Goal: Task Accomplishment & Management: Manage account settings

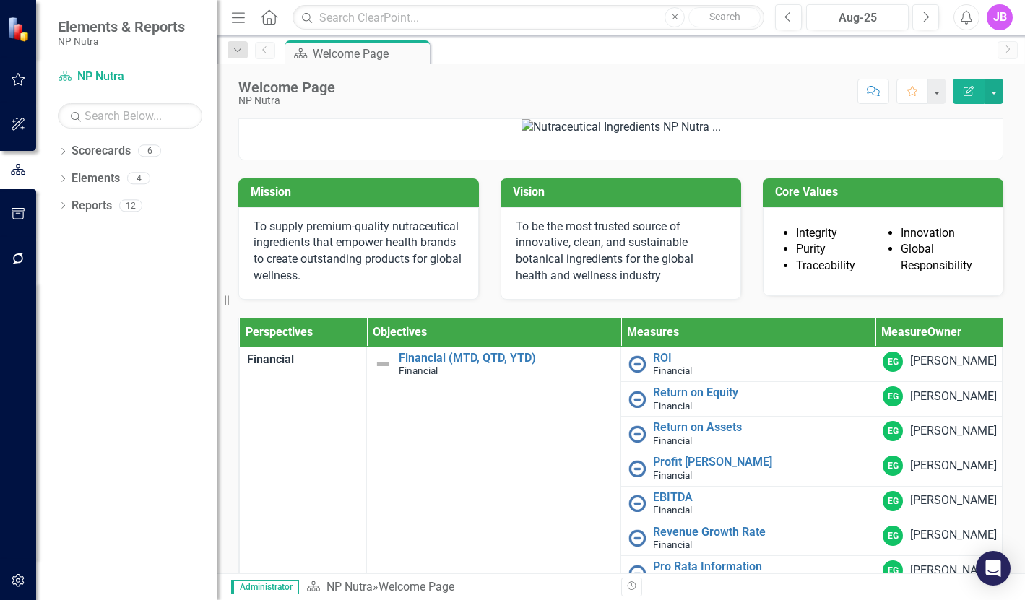
click at [998, 20] on div "JB" at bounding box center [1000, 17] width 26 height 26
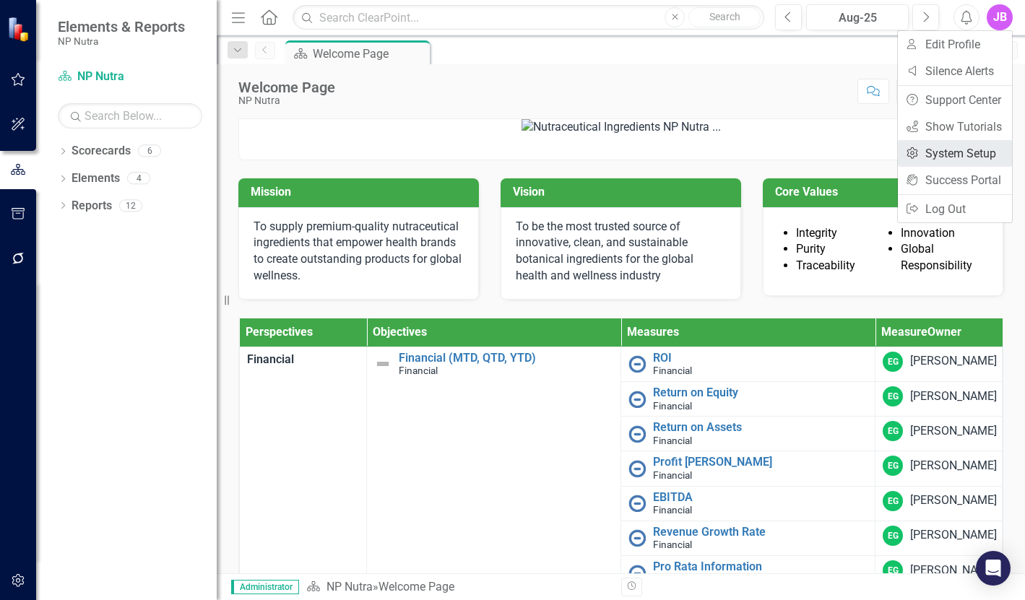
click at [977, 163] on link "Settings System Setup" at bounding box center [955, 153] width 114 height 27
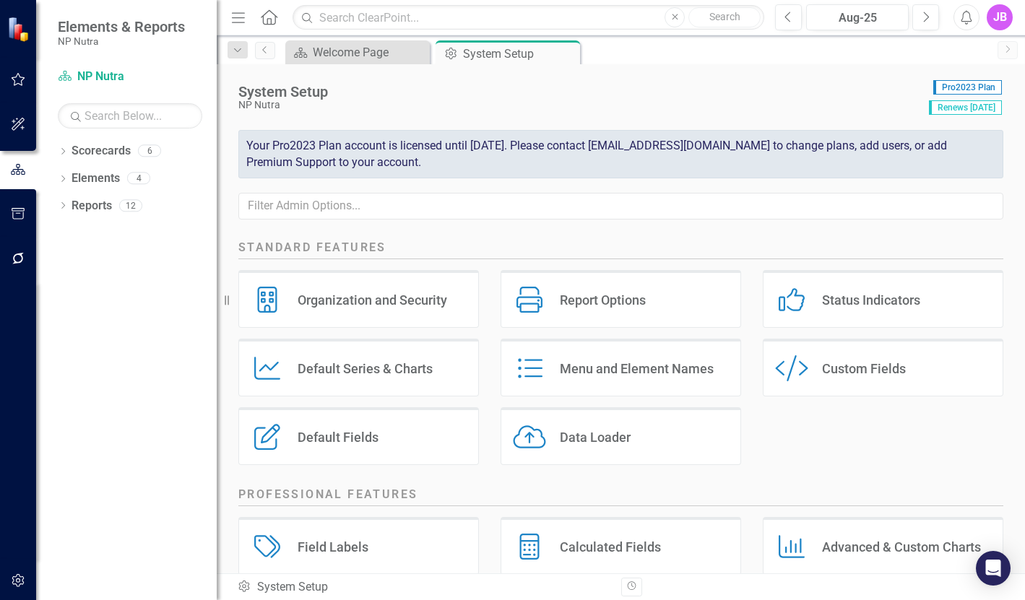
click at [998, 20] on div "JB" at bounding box center [1000, 17] width 26 height 26
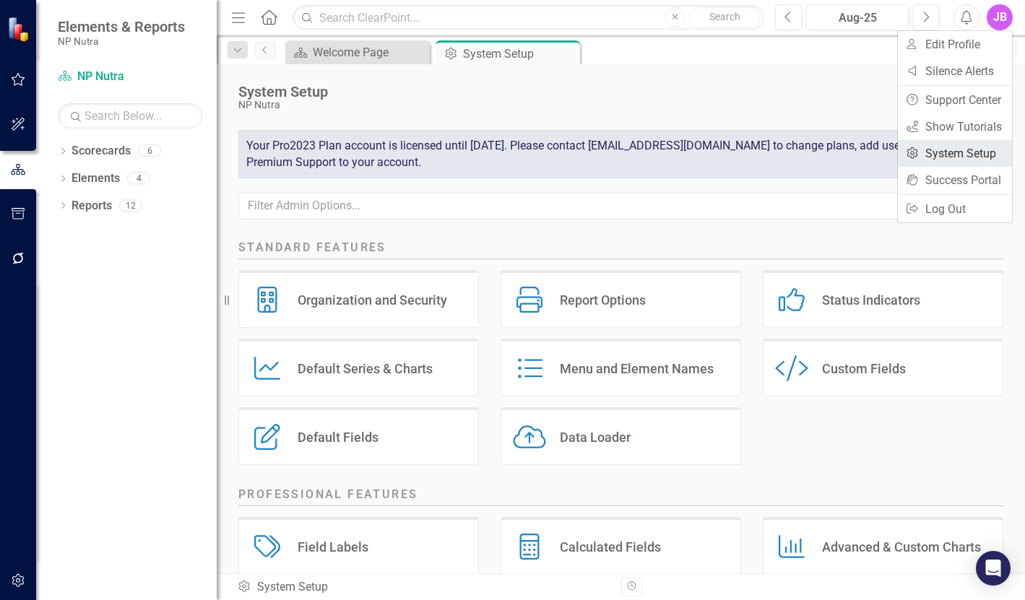
click at [971, 158] on link "Settings System Setup" at bounding box center [955, 153] width 114 height 27
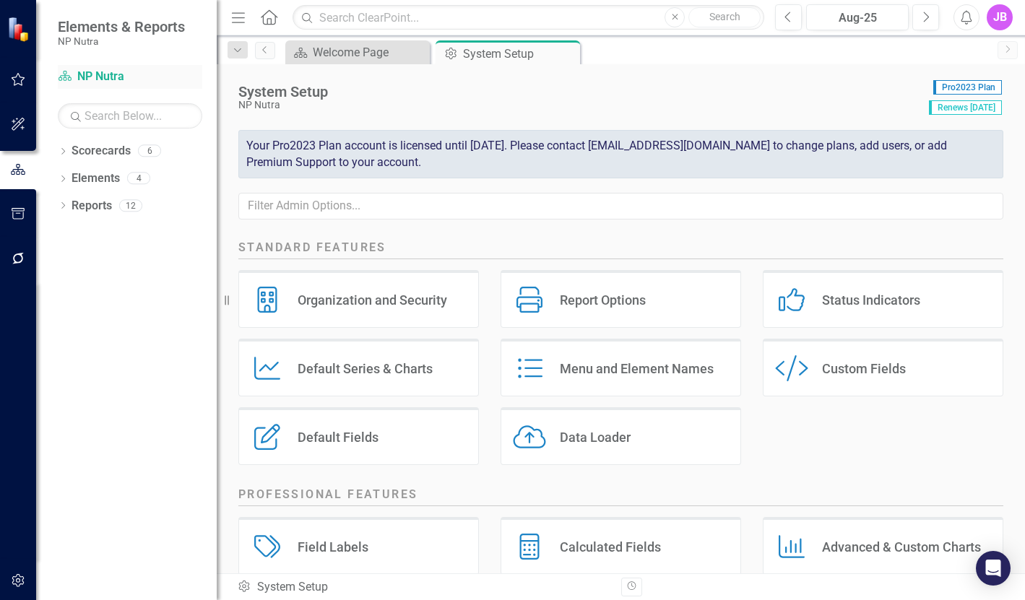
click at [98, 76] on link "Scorecard NP Nutra" at bounding box center [130, 77] width 145 height 17
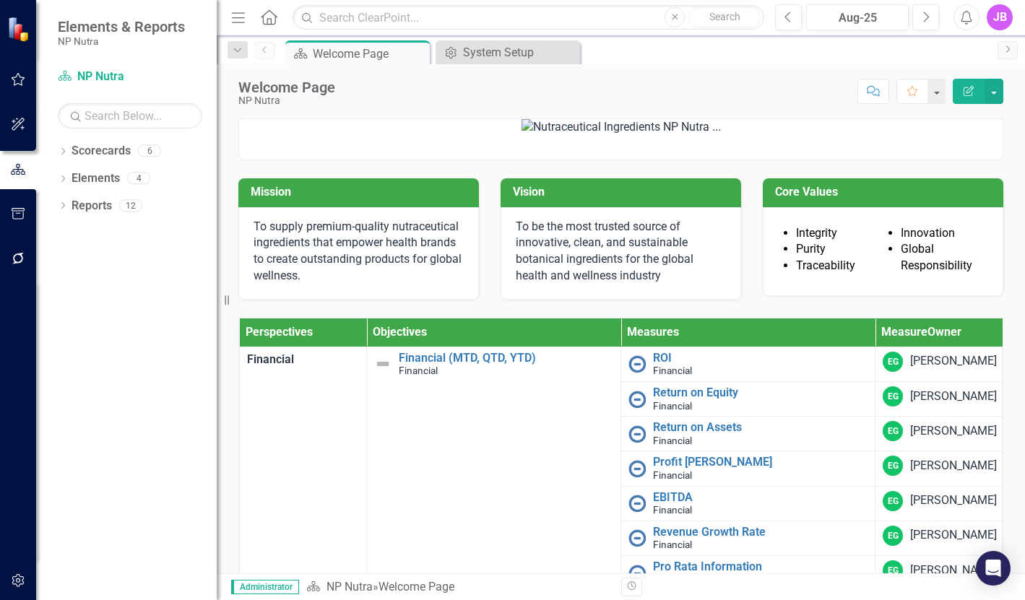
click at [71, 18] on span "Elements & Reports" at bounding box center [121, 26] width 127 height 17
click at [85, 31] on span "Elements & Reports" at bounding box center [121, 26] width 127 height 17
click at [241, 19] on icon "Menu" at bounding box center [238, 16] width 19 height 15
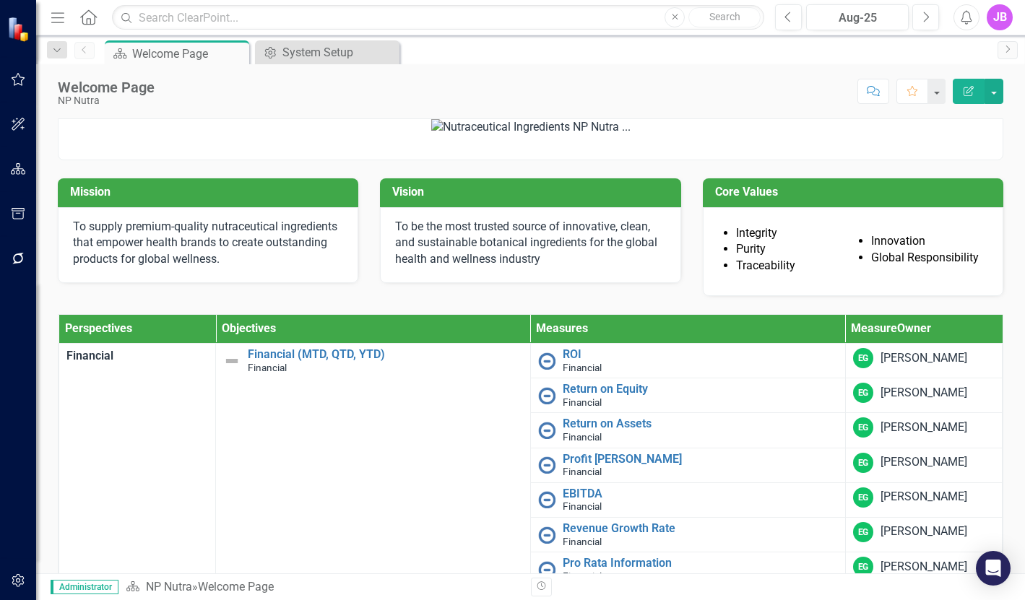
click at [49, 25] on button "Menu" at bounding box center [57, 17] width 19 height 25
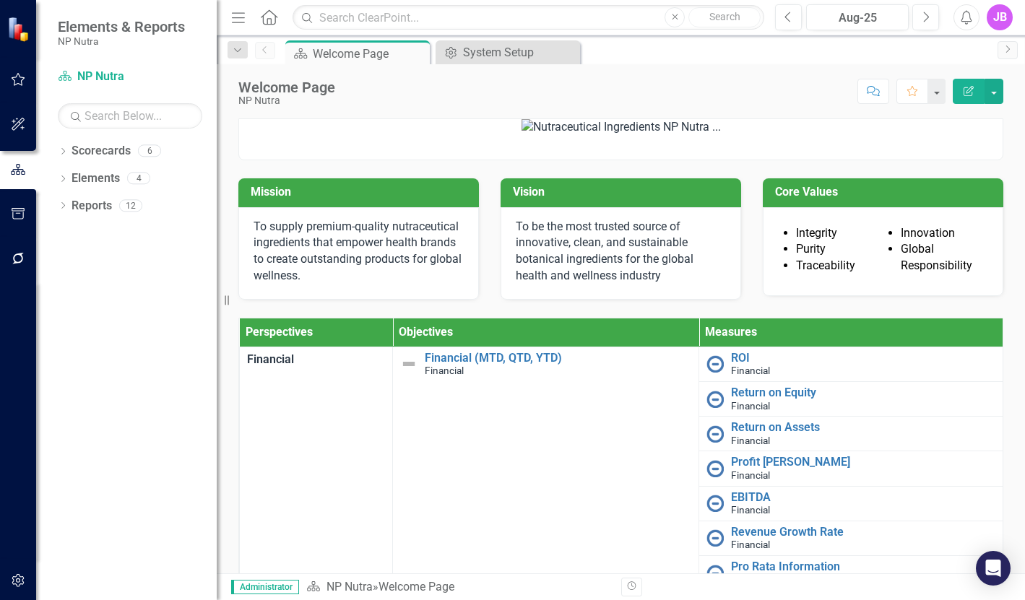
click at [1011, 33] on div "Menu Home Search Close Search Previous Aug-25 Next Alerts JB User Edit Profile …" at bounding box center [621, 17] width 808 height 35
click at [23, 579] on icon "button" at bounding box center [18, 580] width 12 height 13
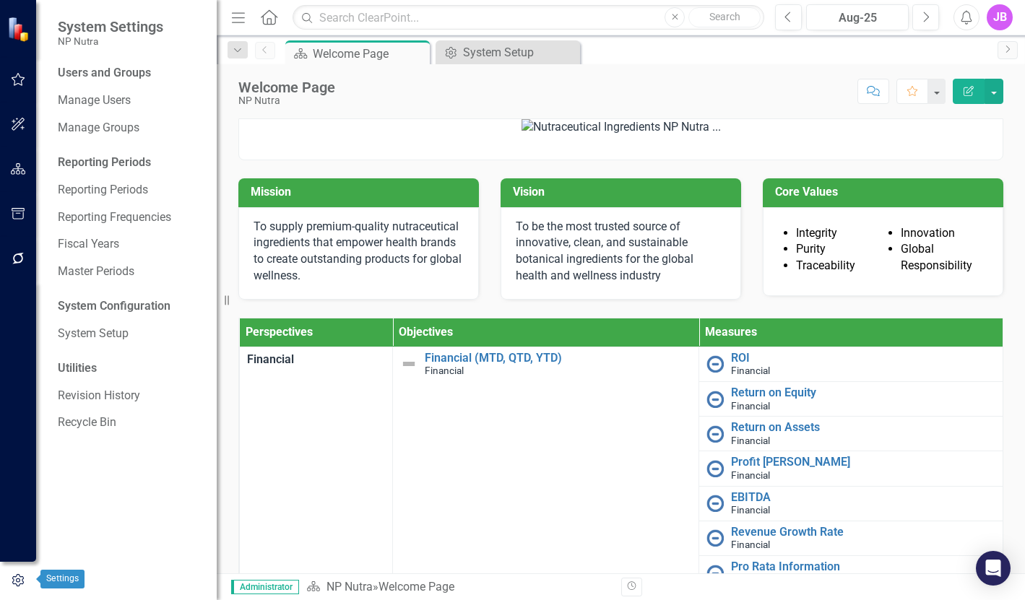
click at [22, 579] on icon "button" at bounding box center [18, 580] width 12 height 13
click at [107, 93] on link "Manage Users" at bounding box center [130, 100] width 145 height 17
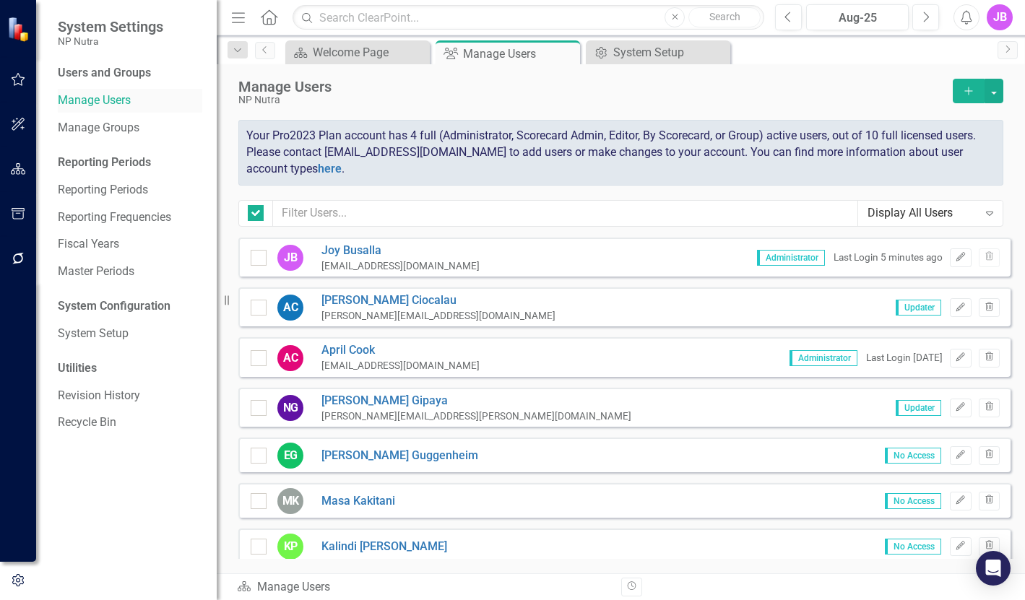
checkbox input "false"
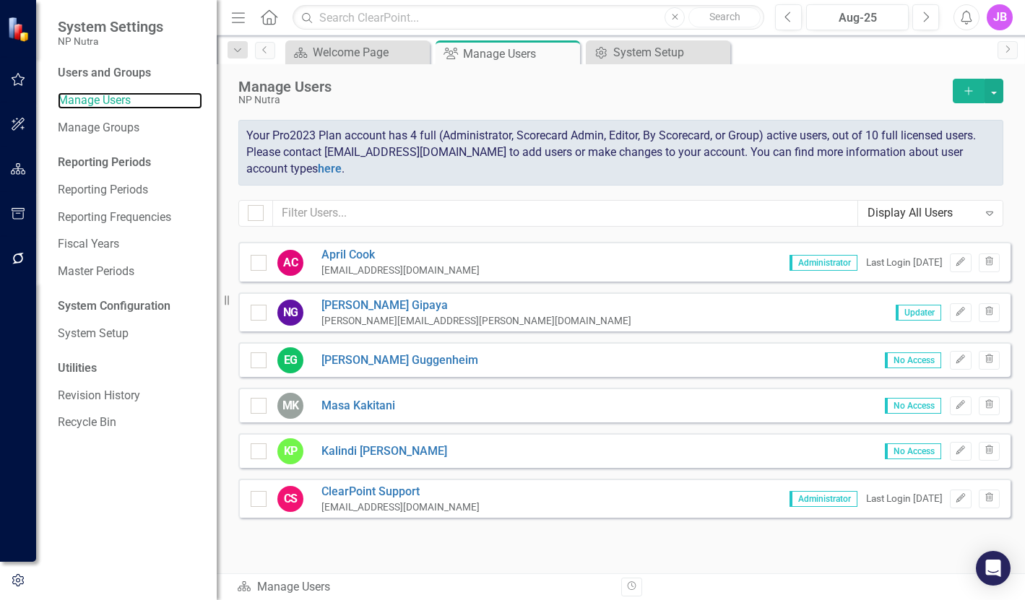
scroll to position [101, 0]
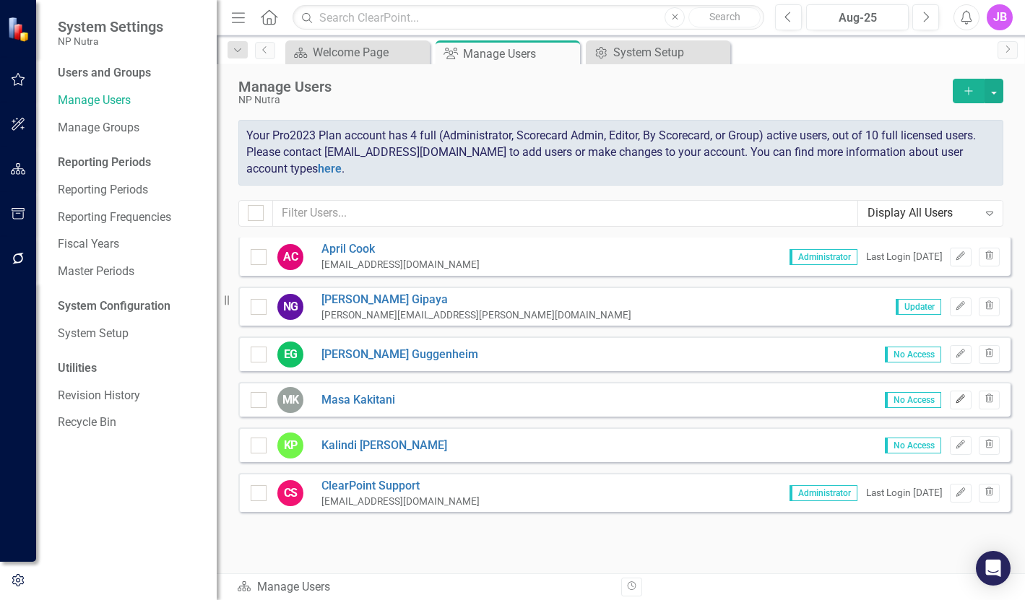
click at [955, 398] on icon "Edit" at bounding box center [960, 399] width 11 height 9
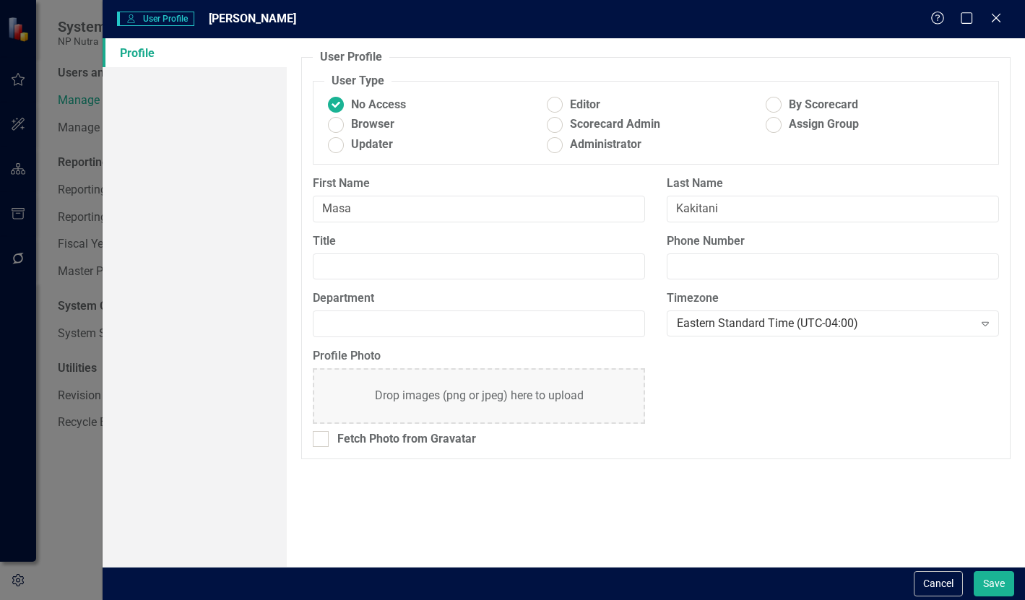
click at [558, 145] on ins at bounding box center [555, 145] width 22 height 22
click at [558, 145] on input "Administrator" at bounding box center [555, 145] width 22 height 22
radio input "true"
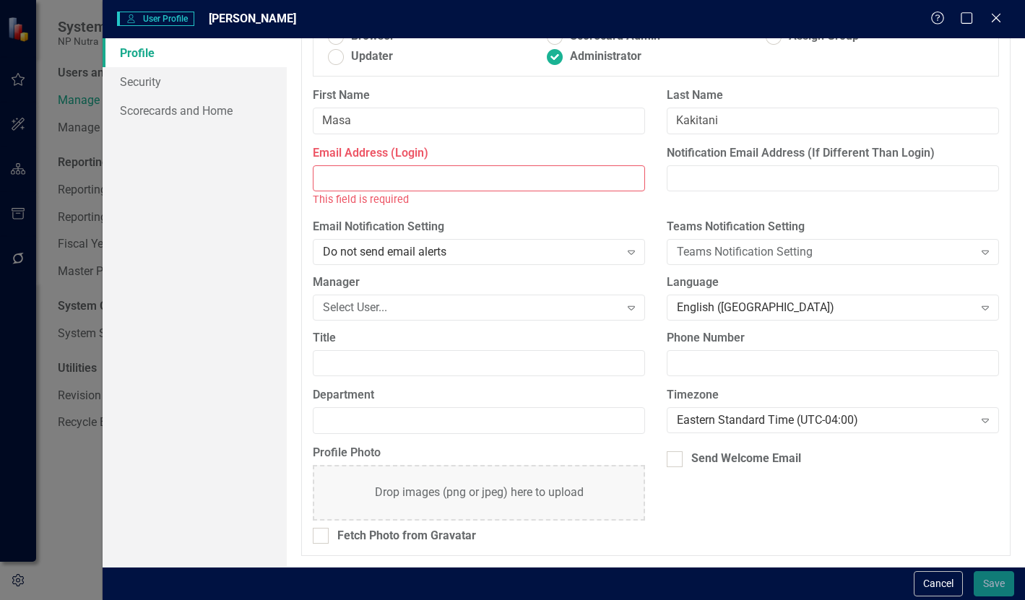
scroll to position [0, 0]
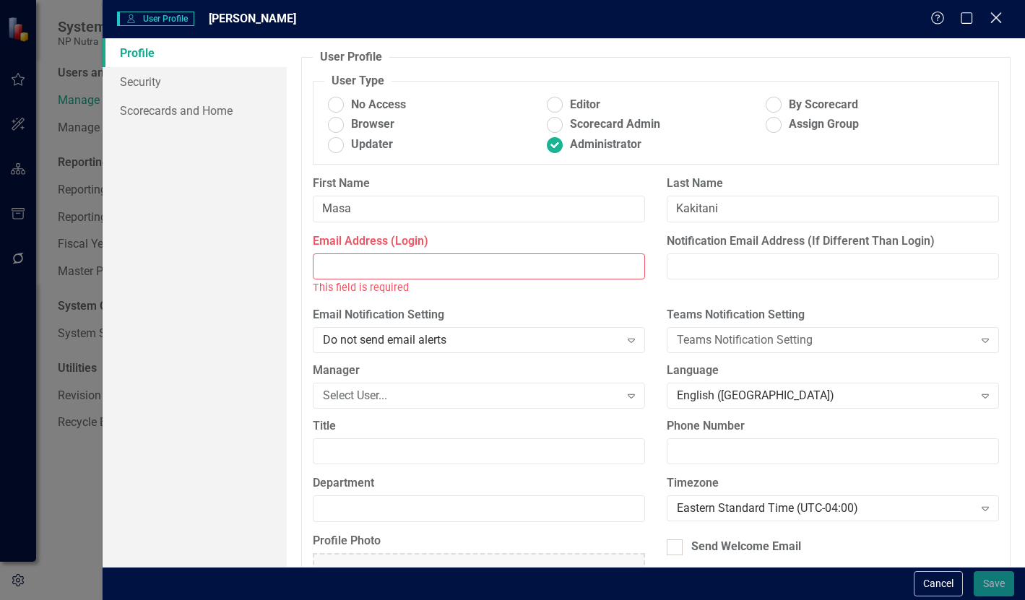
click at [999, 14] on icon "Close" at bounding box center [996, 18] width 18 height 14
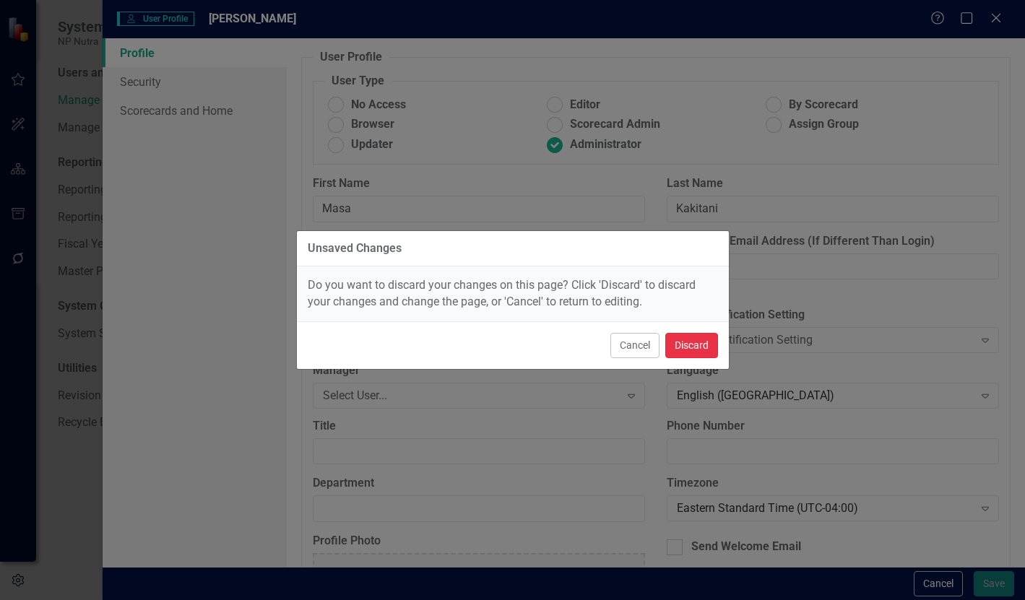
click at [698, 350] on button "Discard" at bounding box center [691, 345] width 53 height 25
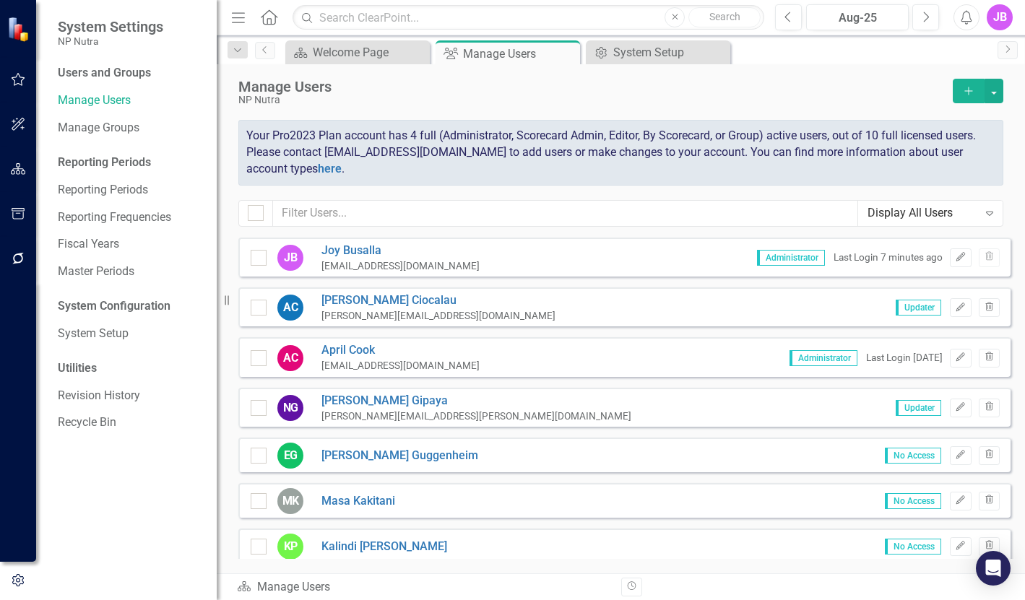
click at [897, 452] on span "No Access" at bounding box center [913, 456] width 56 height 16
click at [955, 456] on icon "Edit" at bounding box center [960, 455] width 11 height 9
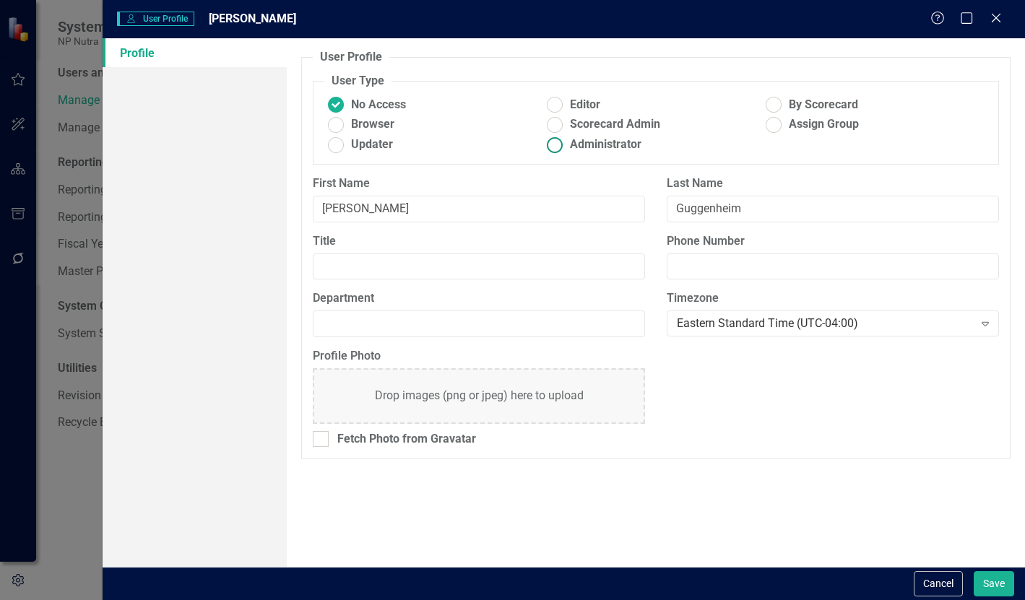
click at [564, 150] on ins at bounding box center [555, 145] width 22 height 22
click at [564, 150] on input "Administrator" at bounding box center [555, 145] width 22 height 22
radio input "true"
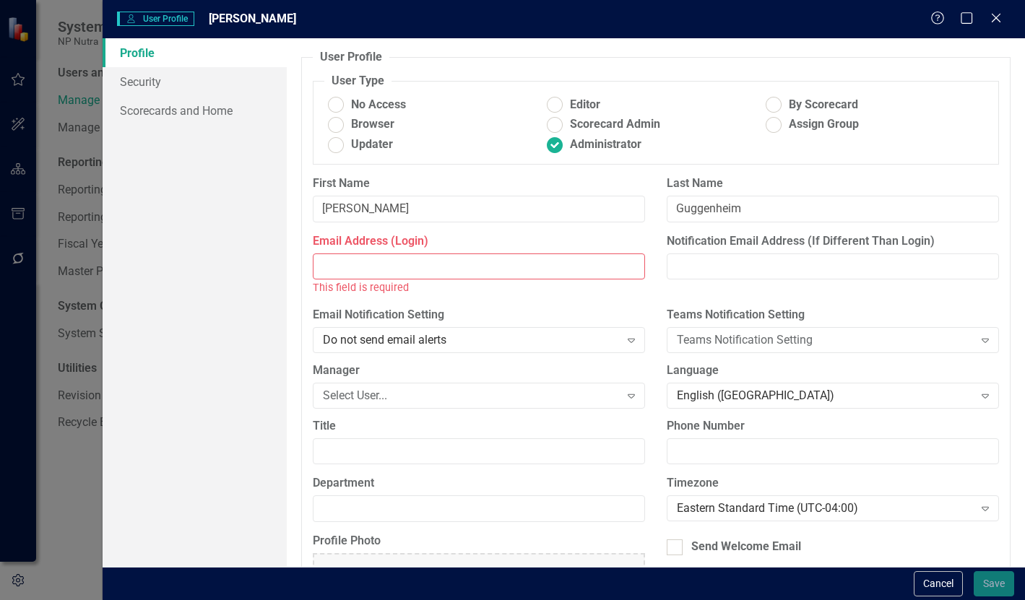
click at [411, 268] on input "Email Address (Login)" at bounding box center [479, 267] width 332 height 27
paste input "[PERSON_NAME][EMAIL_ADDRESS][DOMAIN_NAME]"
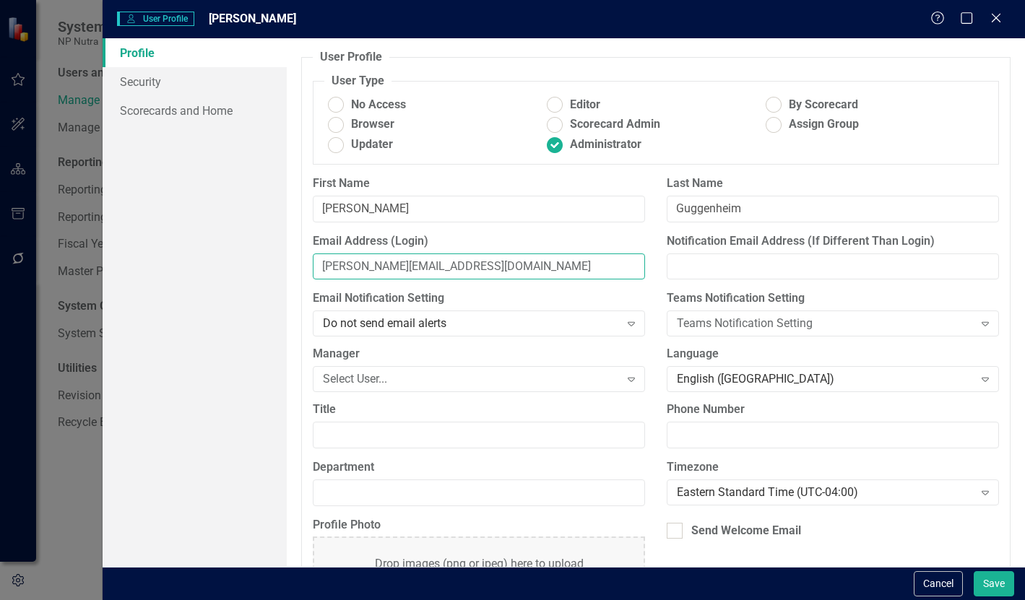
type input "[PERSON_NAME][EMAIL_ADDRESS][DOMAIN_NAME]"
click at [440, 452] on div "Title" at bounding box center [479, 431] width 354 height 58
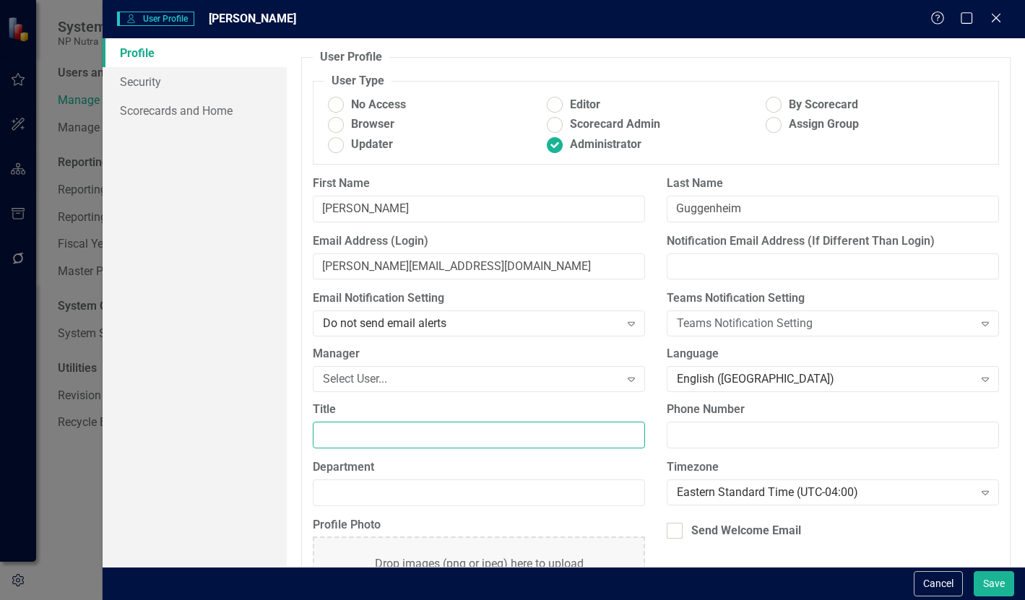
click at [449, 443] on input "Title" at bounding box center [479, 435] width 332 height 27
paste input "Director of Sales"
type input "Director of Sales"
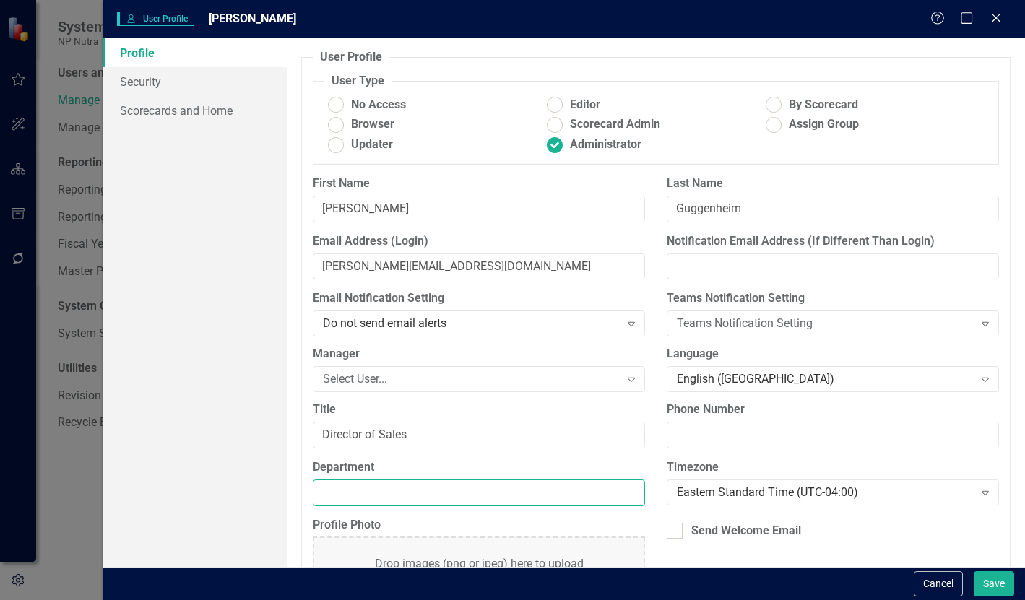
click at [427, 491] on input "Department" at bounding box center [479, 493] width 332 height 27
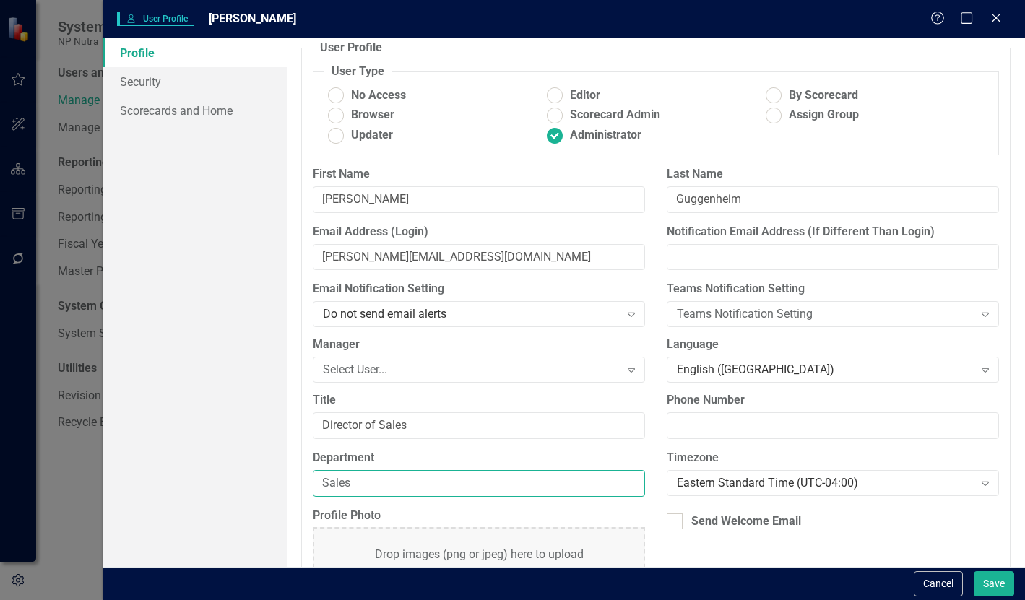
scroll to position [72, 0]
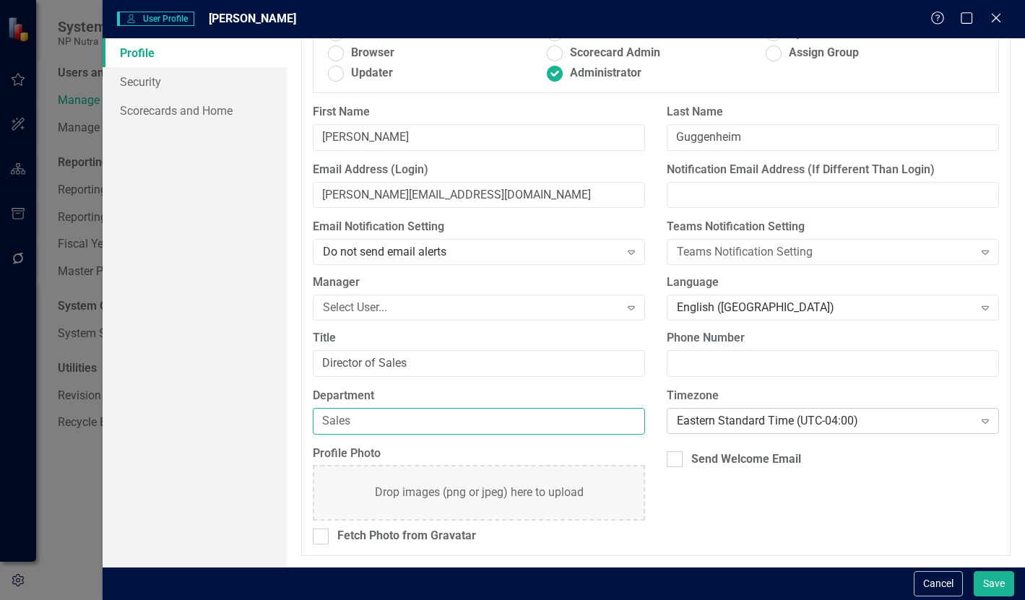
type input "Sales"
click at [736, 418] on div "Eastern Standard Time (UTC-04:00)" at bounding box center [825, 421] width 296 height 17
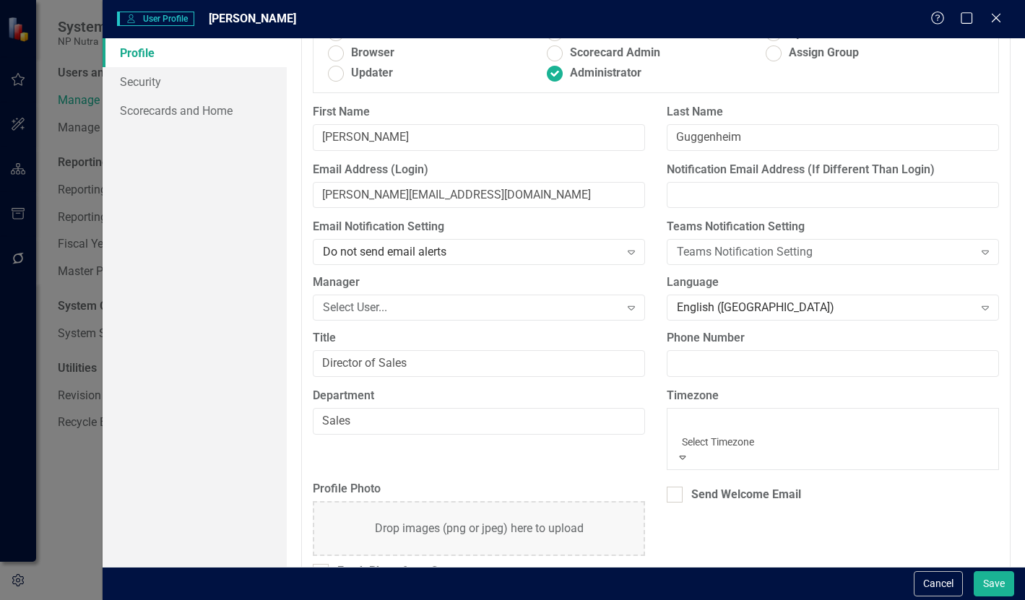
scroll to position [519, 0]
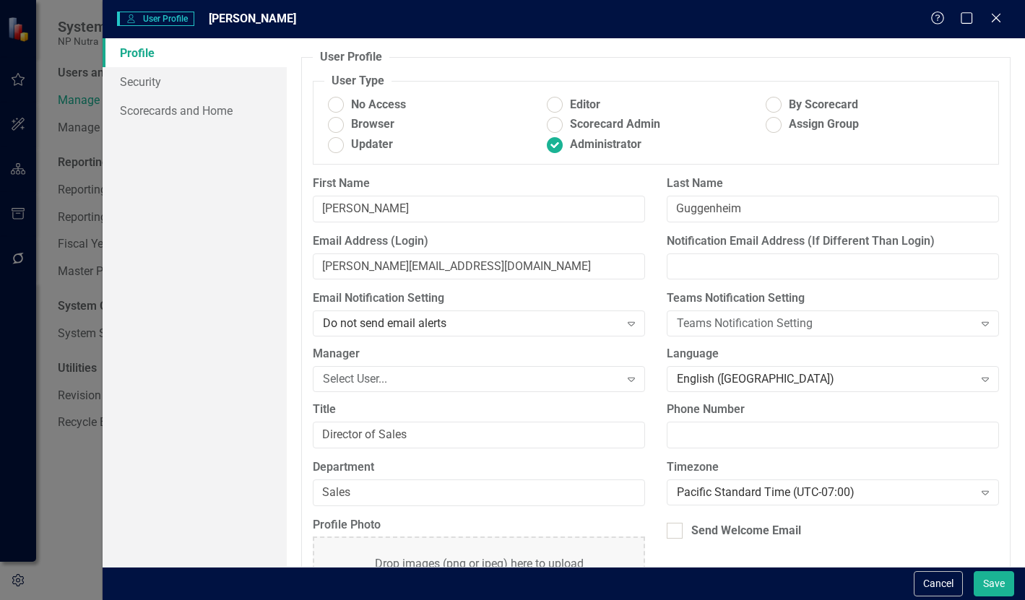
scroll to position [72, 0]
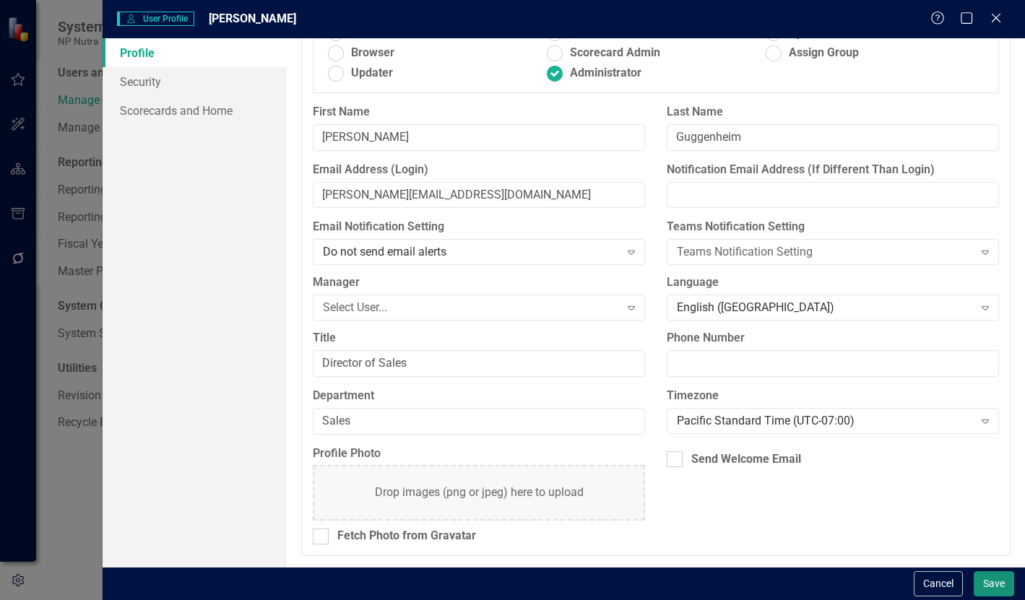
click at [998, 581] on button "Save" at bounding box center [994, 584] width 40 height 25
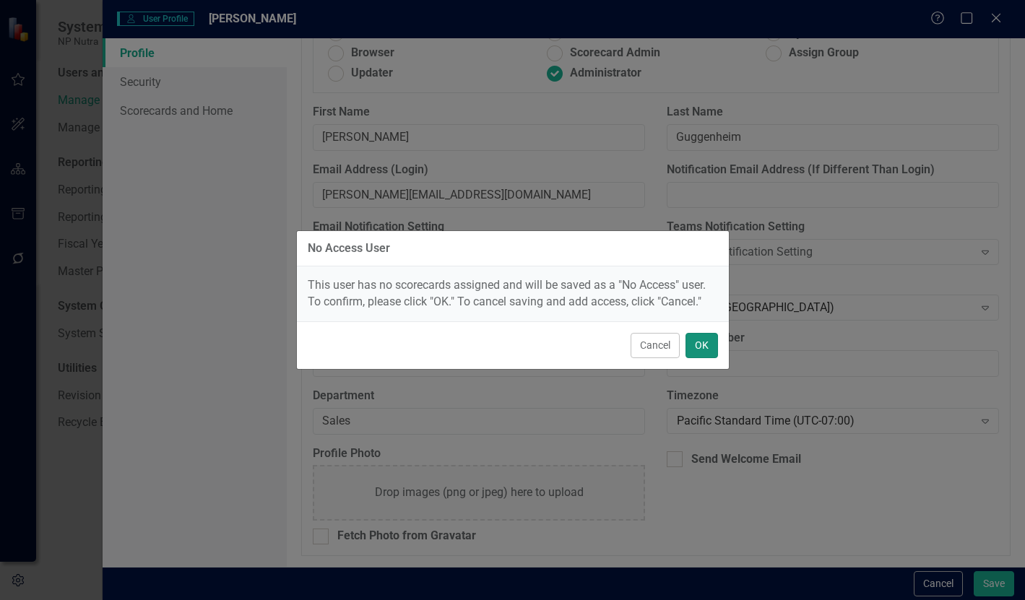
click at [696, 350] on button "OK" at bounding box center [702, 345] width 33 height 25
radio input "true"
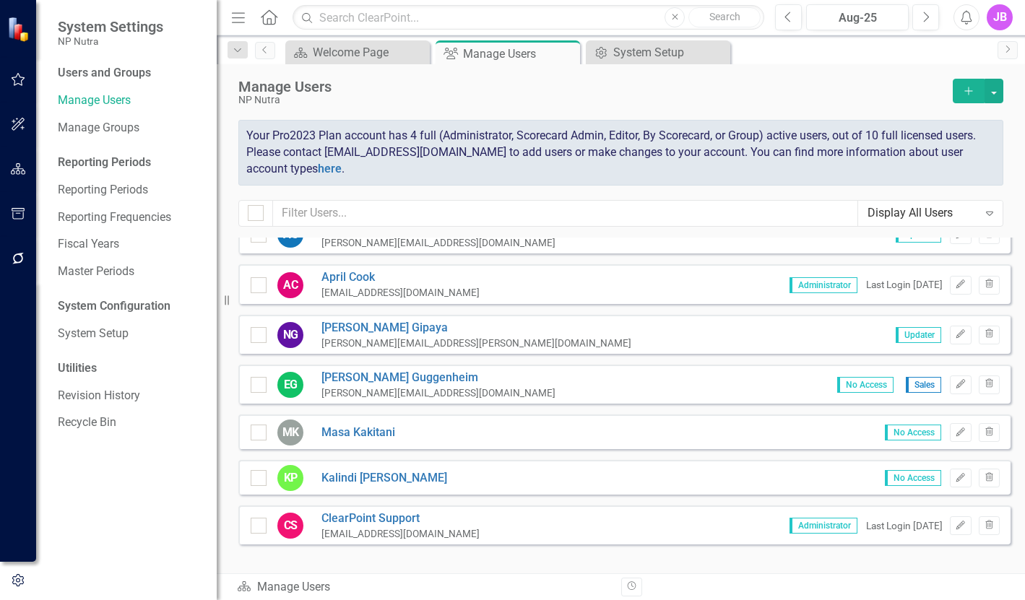
scroll to position [101, 0]
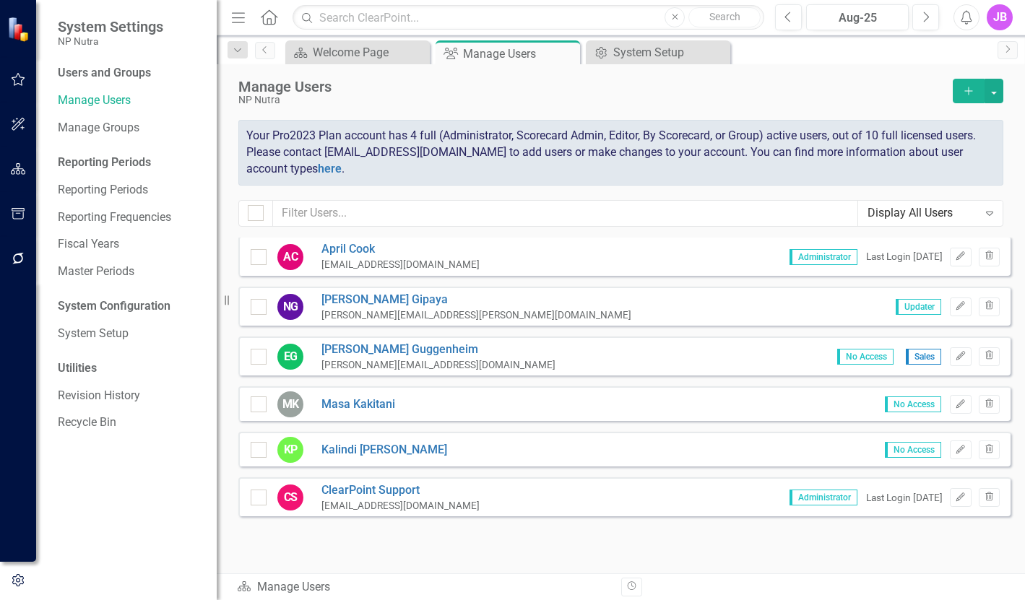
click at [858, 358] on span "No Access" at bounding box center [865, 357] width 56 height 16
click at [955, 354] on icon "Edit" at bounding box center [960, 356] width 11 height 9
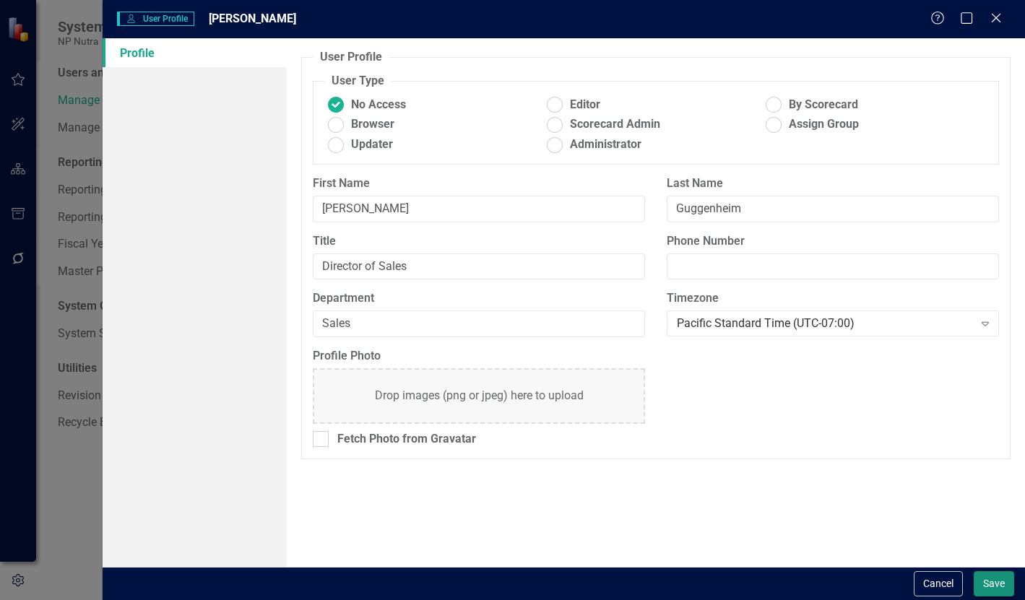
click at [990, 569] on div "Cancel Save" at bounding box center [564, 583] width 923 height 33
click at [999, 580] on button "Save" at bounding box center [994, 584] width 40 height 25
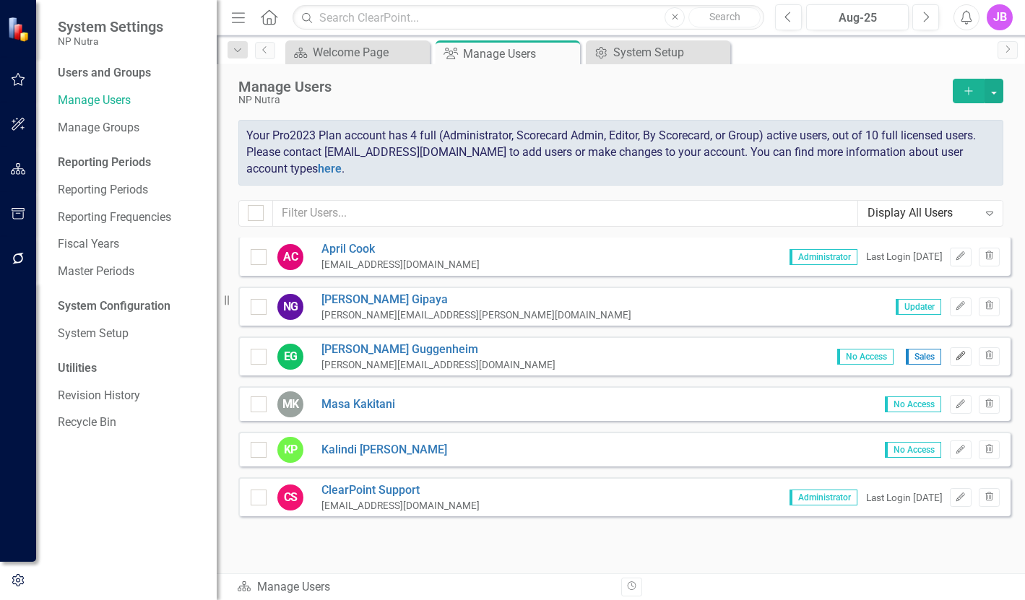
click at [950, 361] on button "Edit" at bounding box center [960, 357] width 21 height 19
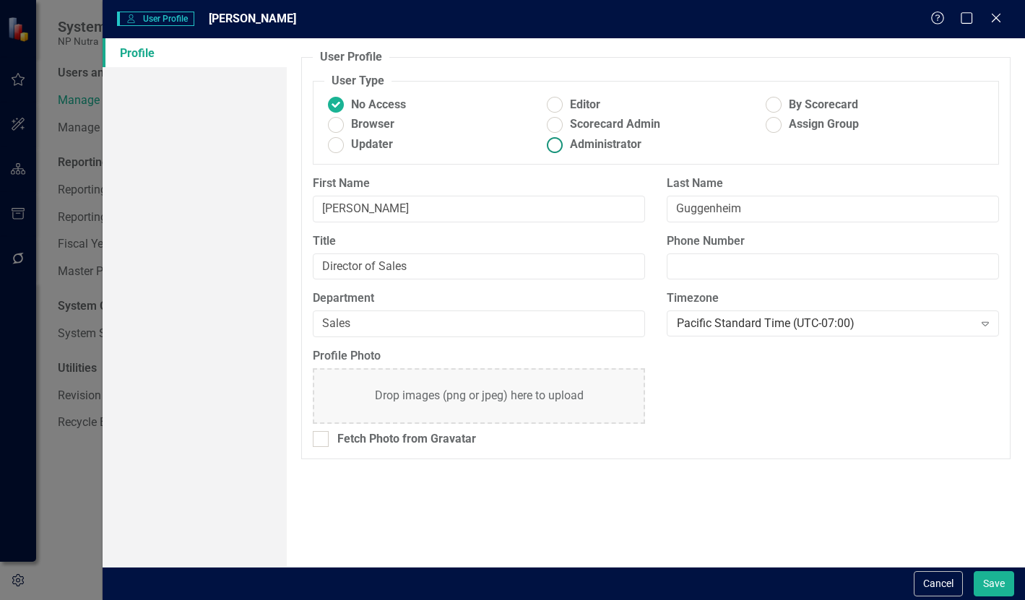
click at [579, 142] on span "Administrator" at bounding box center [606, 145] width 72 height 17
click at [566, 142] on input "Administrator" at bounding box center [555, 145] width 22 height 22
radio input "true"
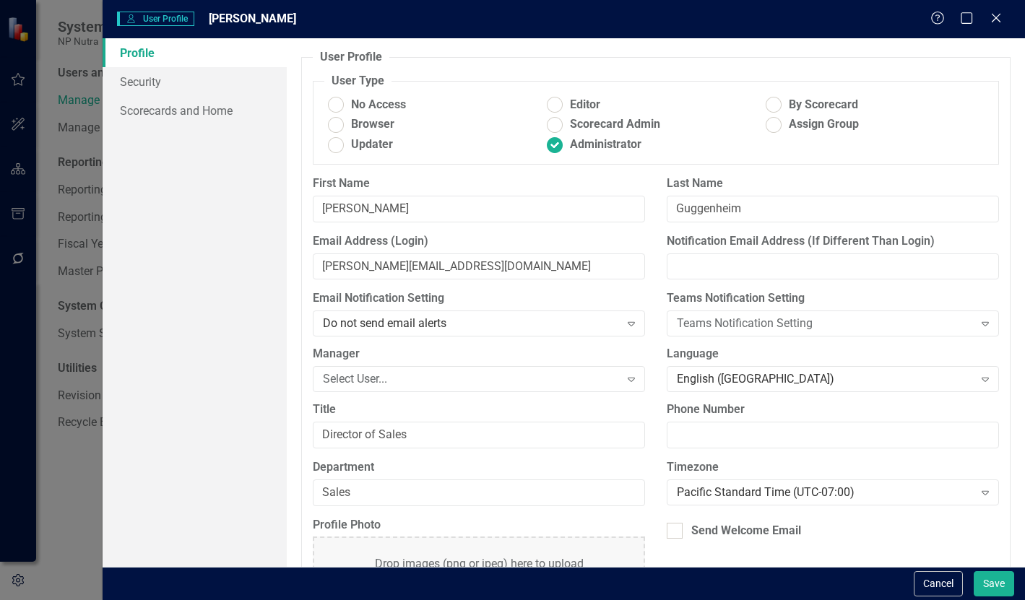
scroll to position [9, 0]
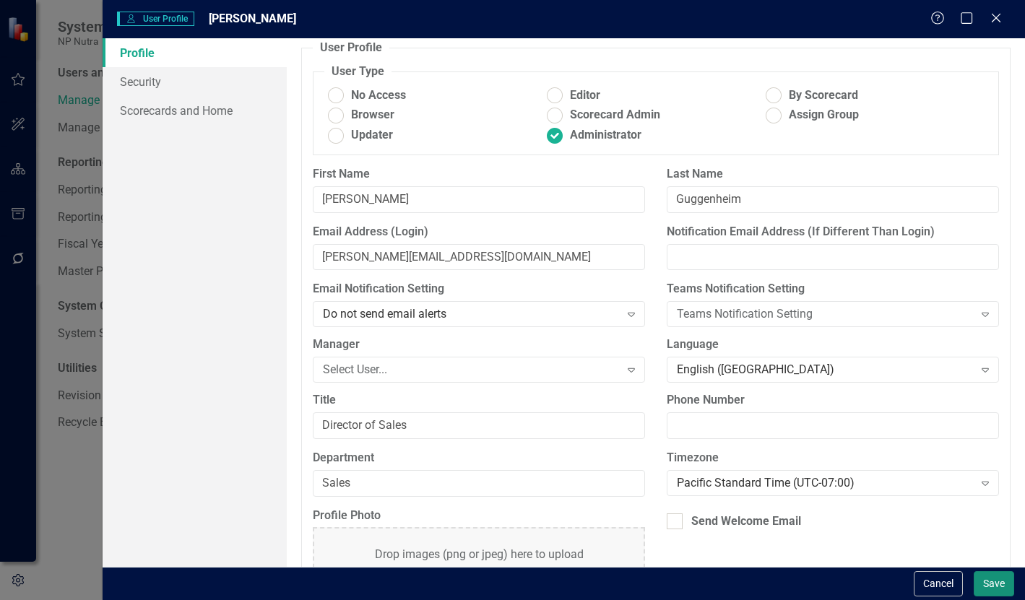
click at [993, 594] on button "Save" at bounding box center [994, 584] width 40 height 25
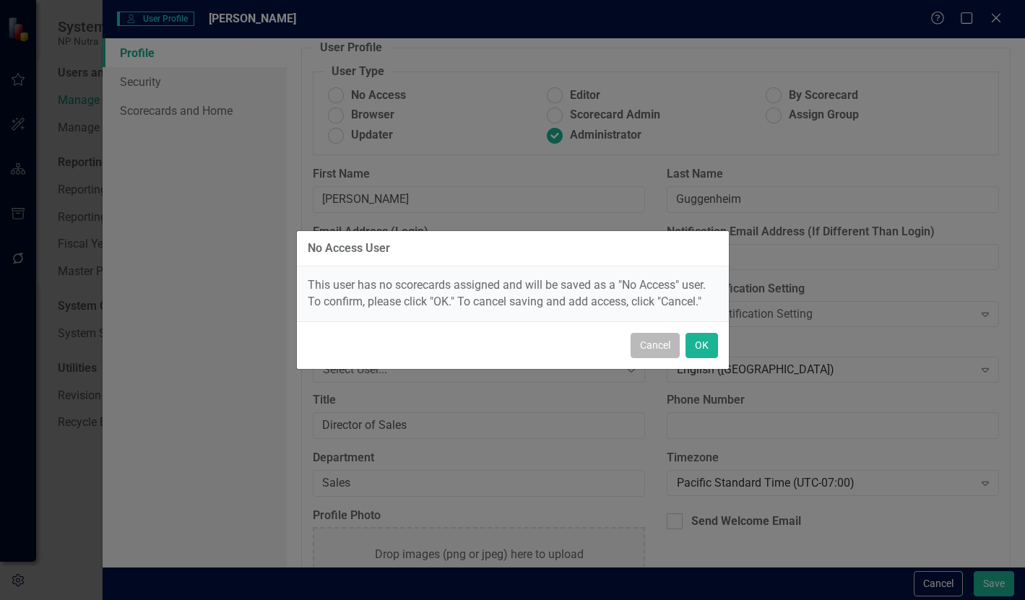
click at [648, 342] on button "Cancel" at bounding box center [655, 345] width 49 height 25
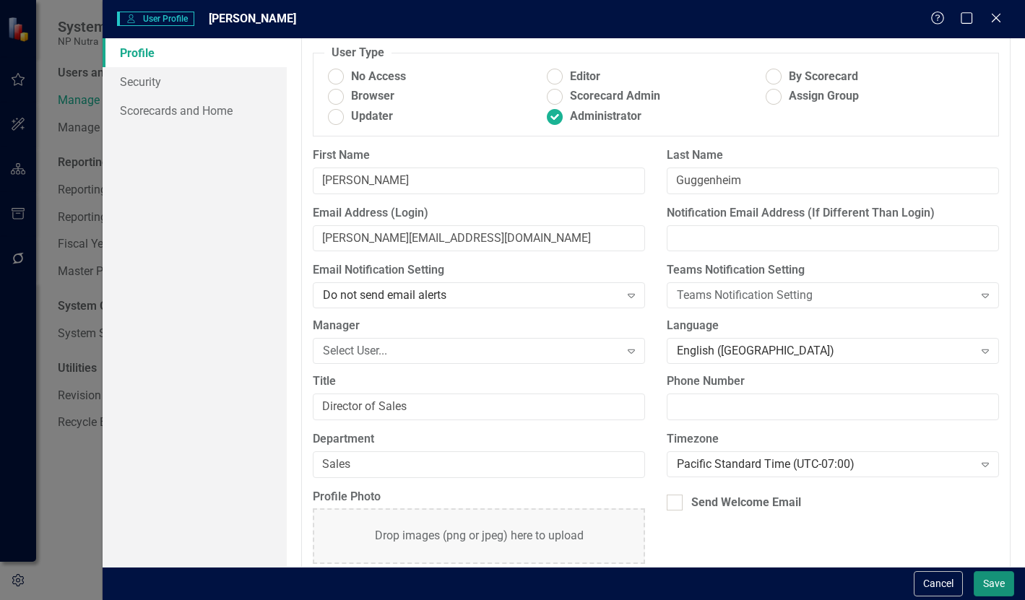
scroll to position [0, 0]
